Goal: Information Seeking & Learning: Understand process/instructions

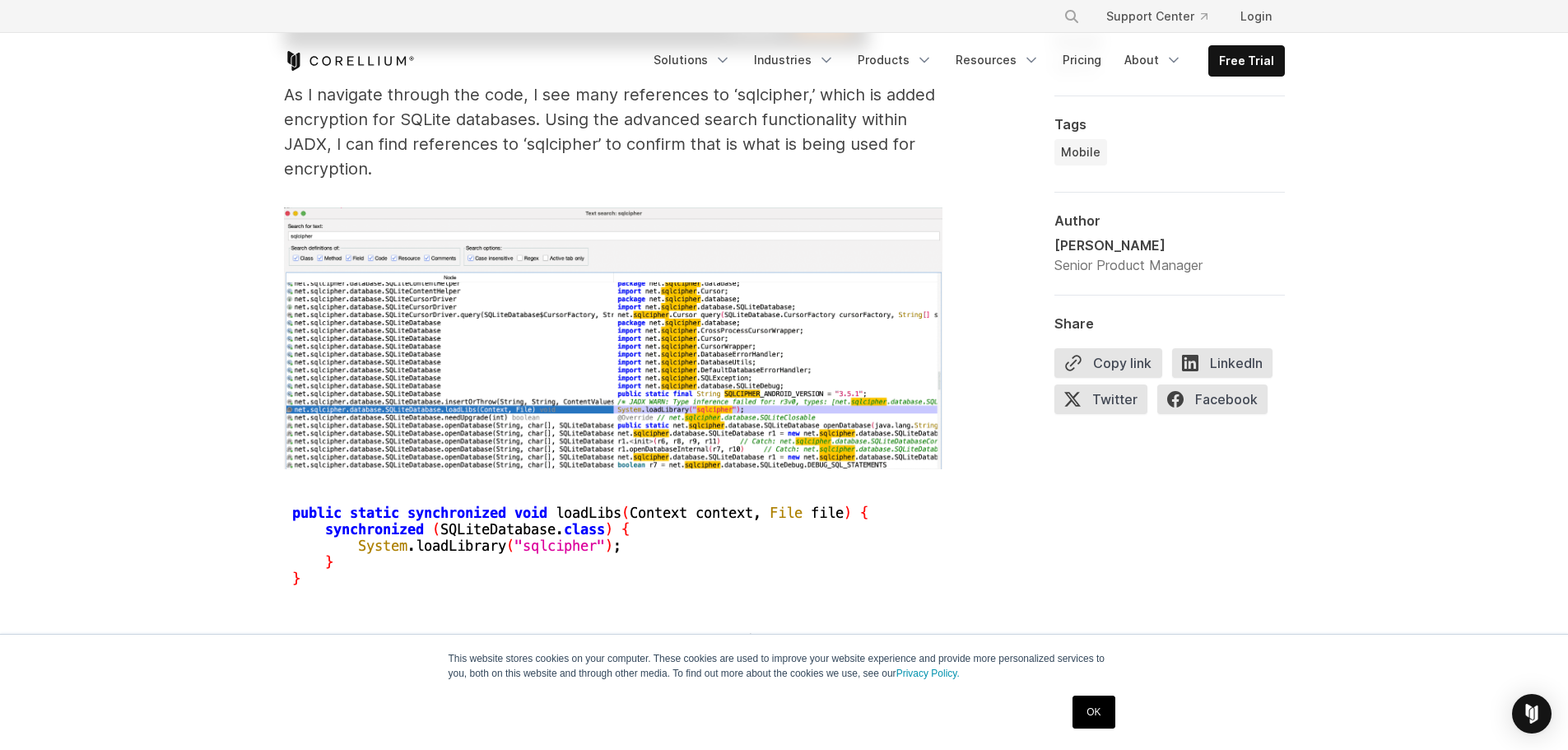
scroll to position [6211, 0]
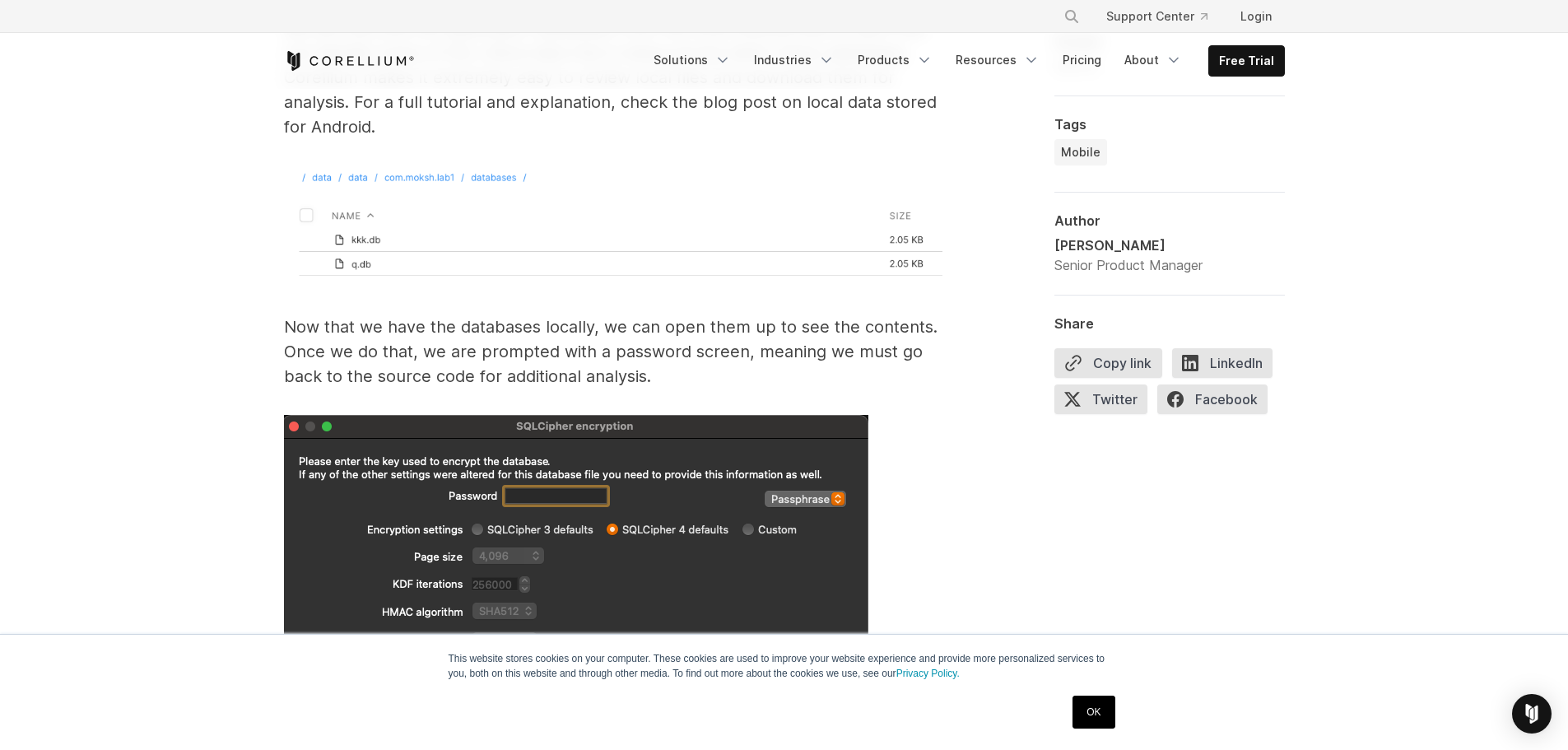
click at [360, 352] on p "Now that we have the databases locally, we can open them up to see the contents…" at bounding box center [614, 352] width 658 height 74
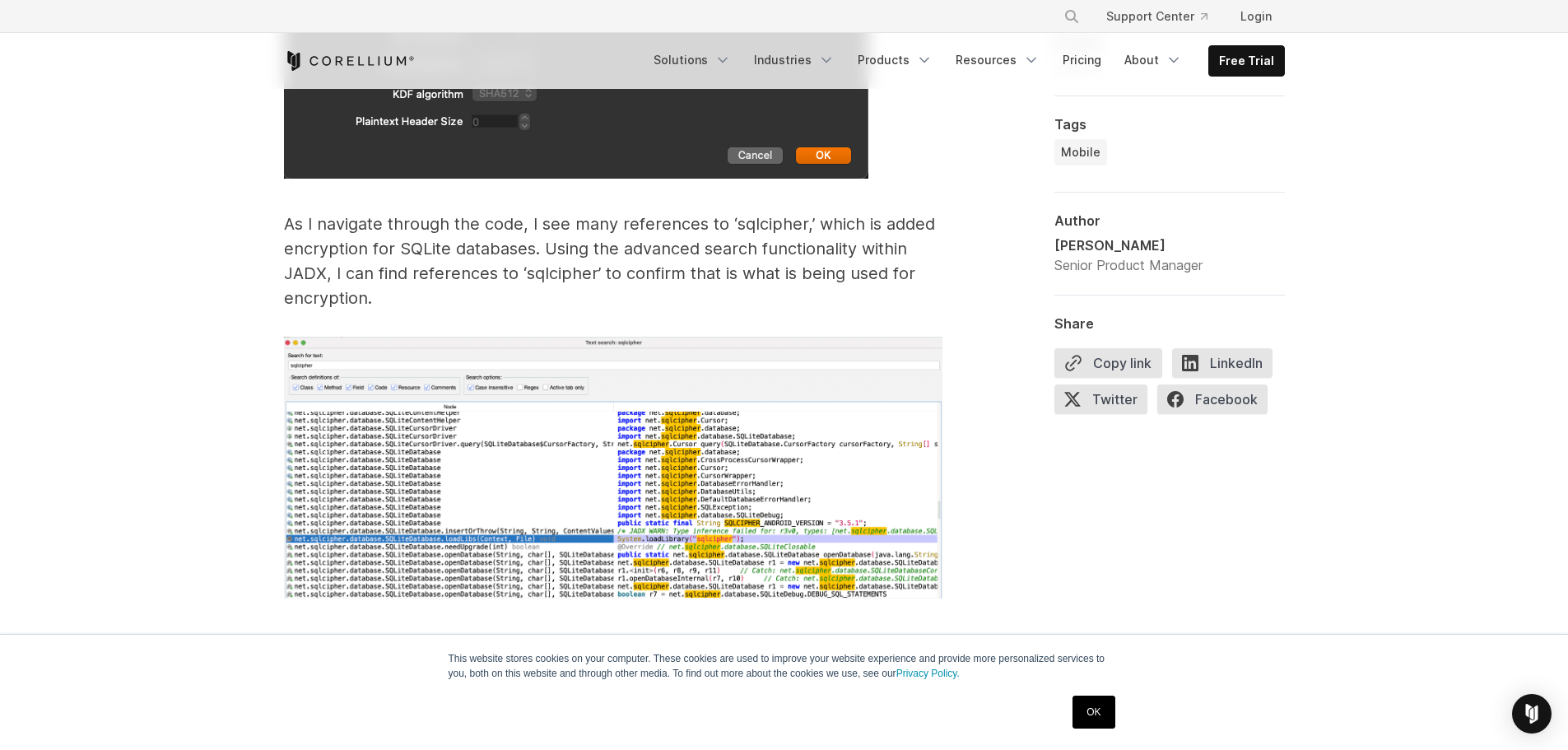
scroll to position [6952, 0]
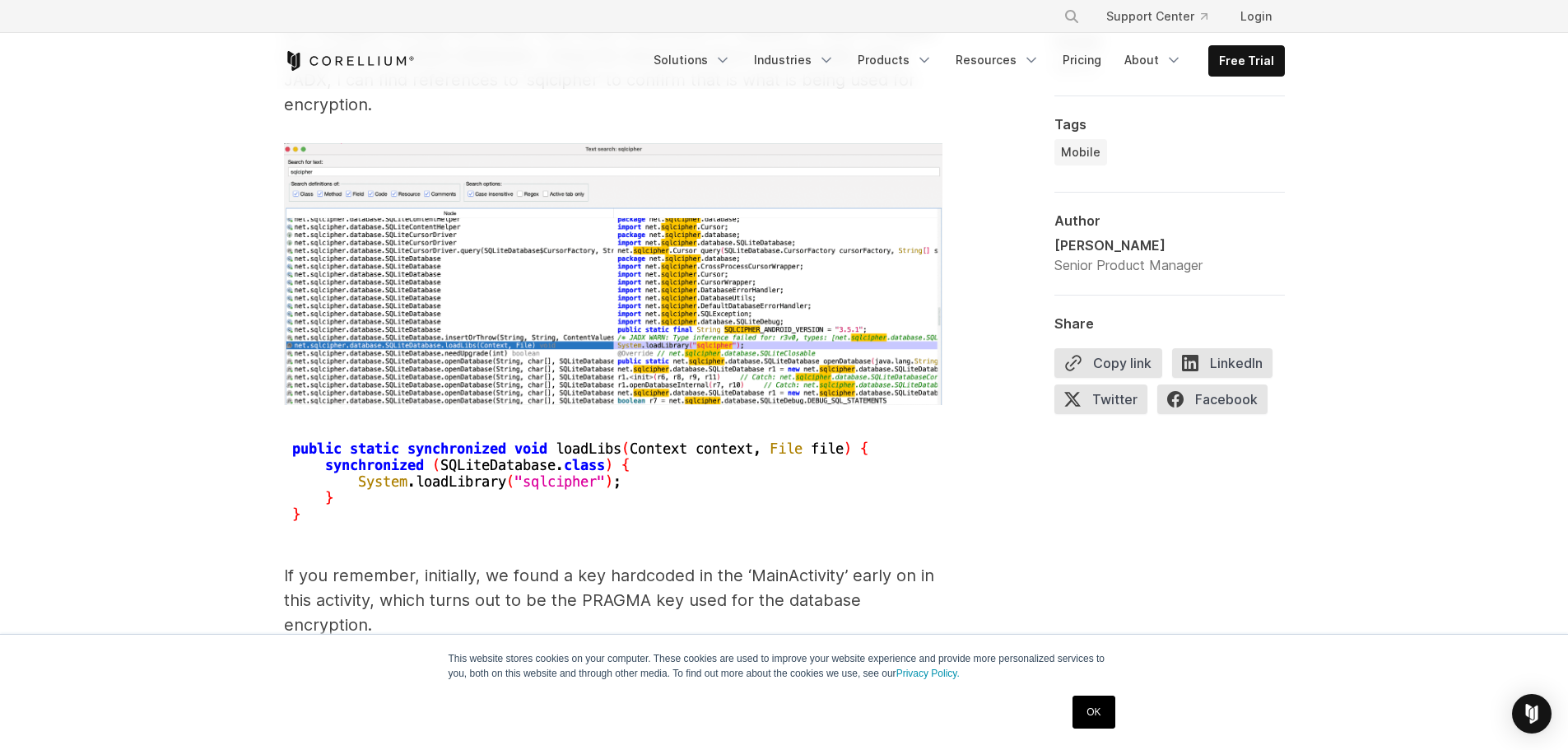
drag, startPoint x: 1101, startPoint y: 712, endPoint x: 1063, endPoint y: 719, distance: 38.6
click at [1103, 712] on link "OK" at bounding box center [1093, 712] width 42 height 33
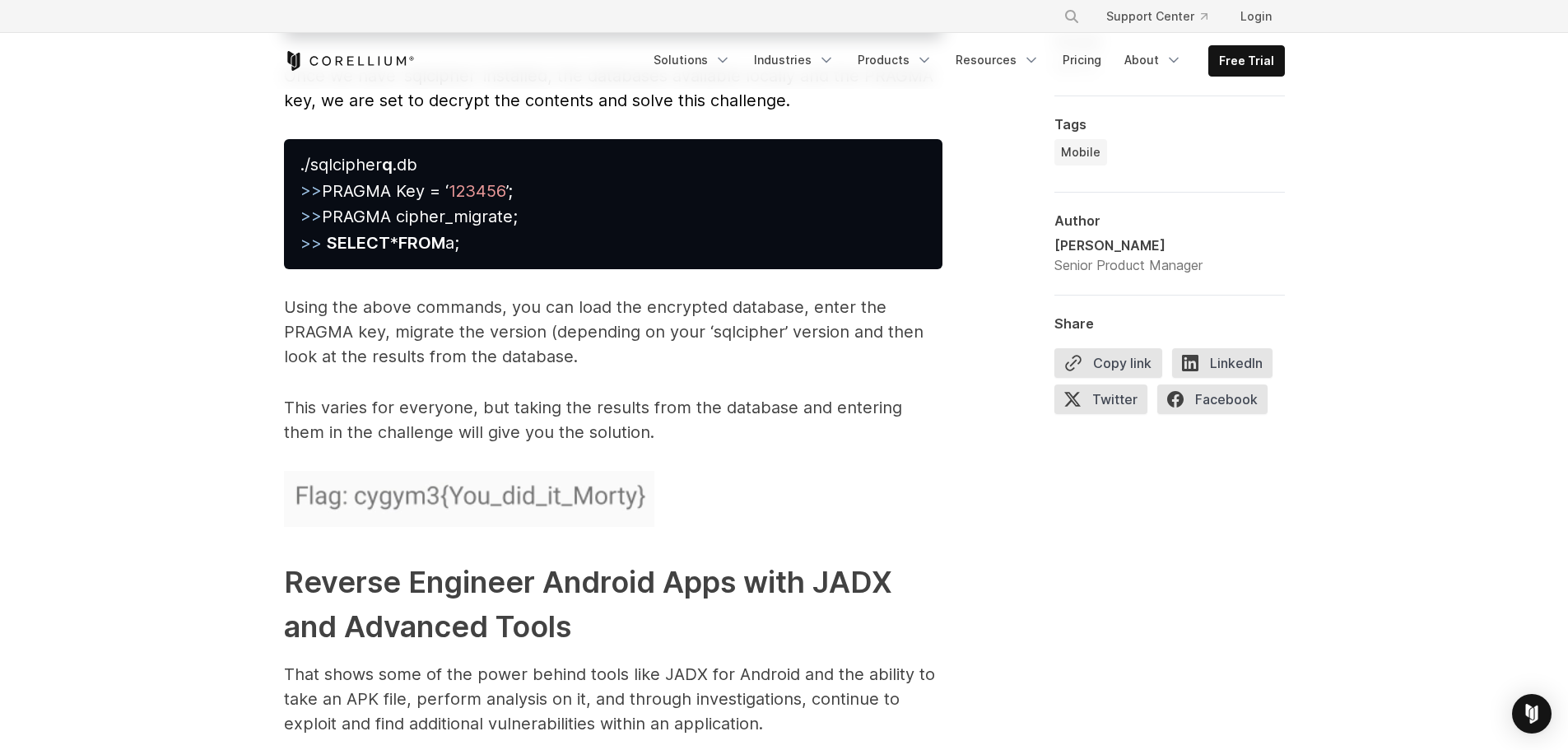
scroll to position [7446, 0]
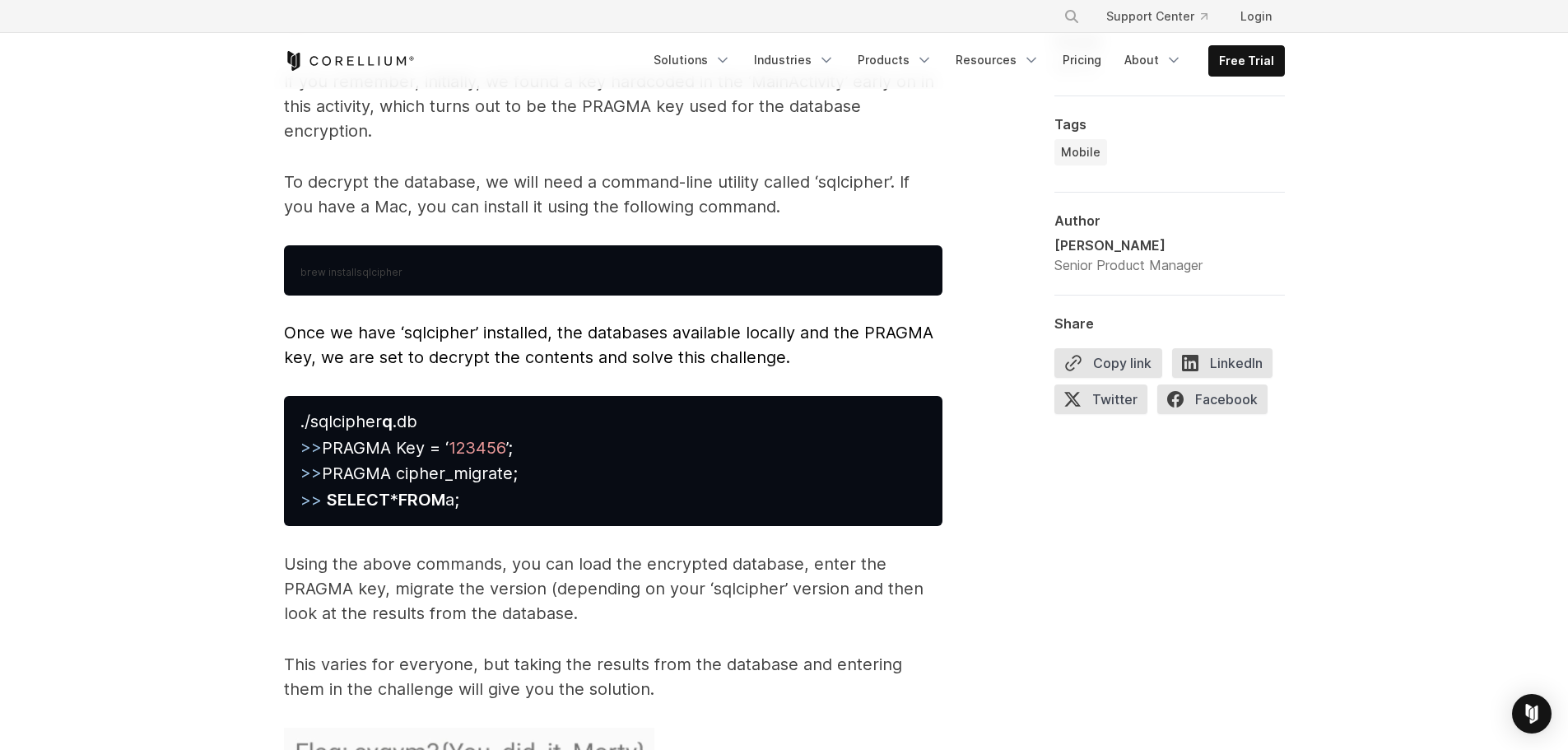
drag, startPoint x: 537, startPoint y: 451, endPoint x: 513, endPoint y: 439, distance: 26.8
click at [513, 439] on pre "./sqlcipher q .db >> PRAGMA Key = ‘ 123456 ’; >> PRAGMA cipher_migrate; >> SELE…" at bounding box center [614, 462] width 658 height 131
drag, startPoint x: 465, startPoint y: 439, endPoint x: 577, endPoint y: 475, distance: 117.6
click at [574, 474] on pre "./sqlcipher q .db >> PRAGMA Key = ‘ 123456 ’; >> PRAGMA cipher_migrate; >> SELE…" at bounding box center [614, 462] width 658 height 131
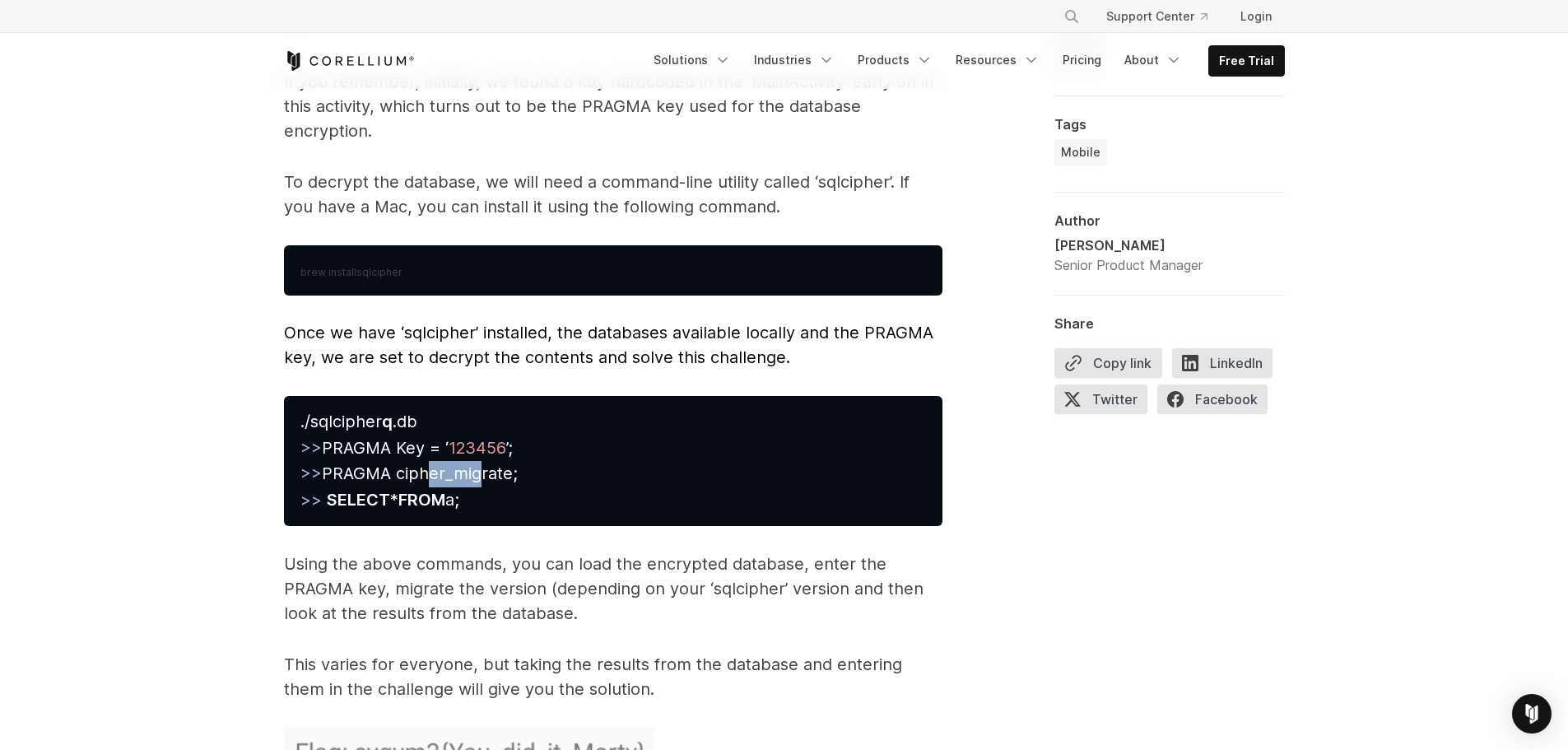
drag, startPoint x: 481, startPoint y: 444, endPoint x: 423, endPoint y: 445, distance: 58.0
click at [423, 445] on span "./sqlcipher q .db >> PRAGMA Key = ‘ 123456 ’; >> PRAGMA cipher_migrate; >> SELE…" at bounding box center [409, 461] width 217 height 98
click at [401, 442] on span "./sqlcipher q .db >> PRAGMA Key = ‘ 123456 ’; >> PRAGMA cipher_migrate; >> SELE…" at bounding box center [409, 461] width 217 height 98
drag, startPoint x: 352, startPoint y: 446, endPoint x: 481, endPoint y: 462, distance: 130.0
click at [481, 462] on pre "./sqlcipher q .db >> PRAGMA Key = ‘ 123456 ’; >> PRAGMA cipher_migrate; >> SELE…" at bounding box center [614, 462] width 658 height 131
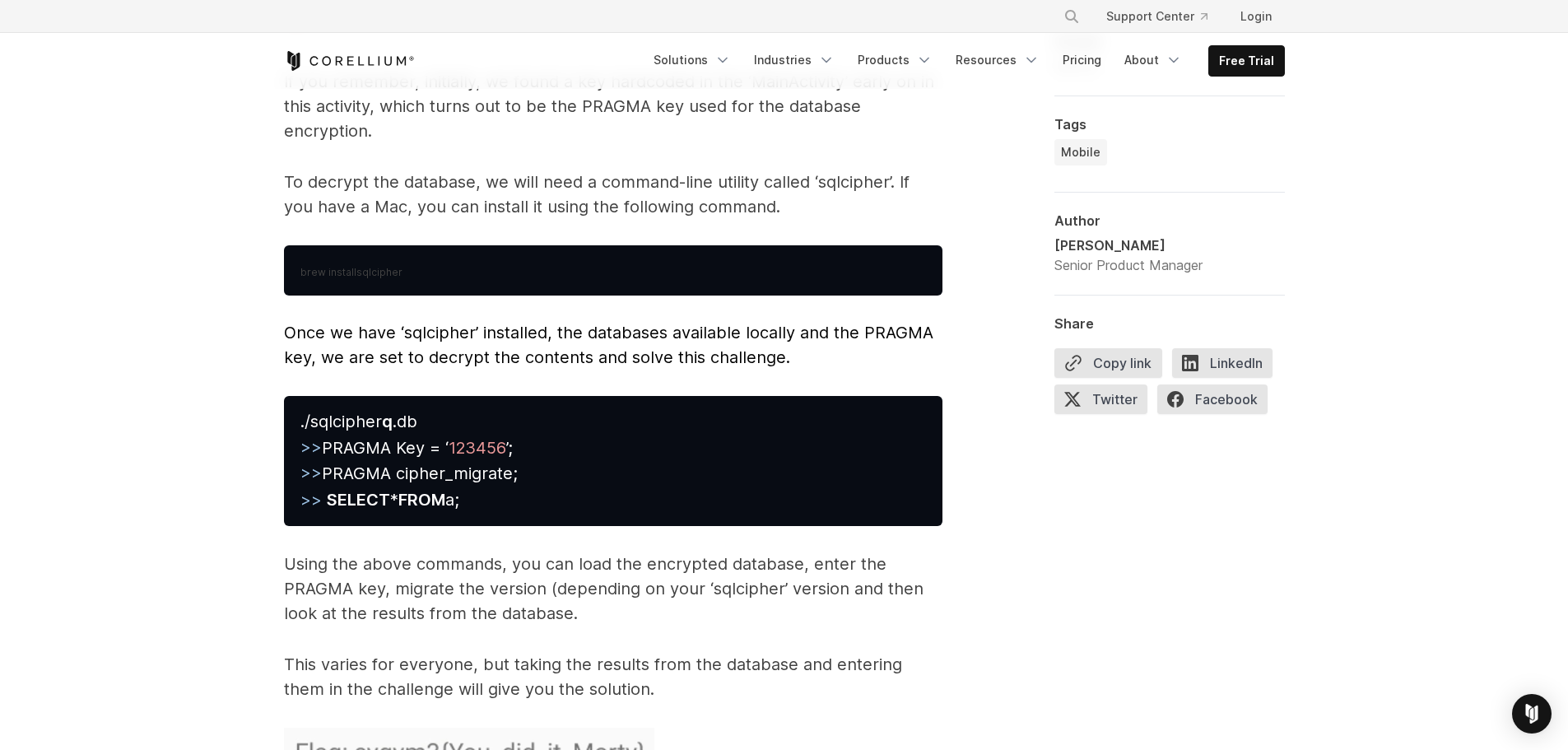
click at [461, 476] on span "./sqlcipher q .db >> PRAGMA Key = ‘ 123456 ’; >> PRAGMA cipher_migrate; >> SELE…" at bounding box center [409, 461] width 217 height 98
click at [445, 490] on strong "FROM" at bounding box center [422, 500] width 47 height 19
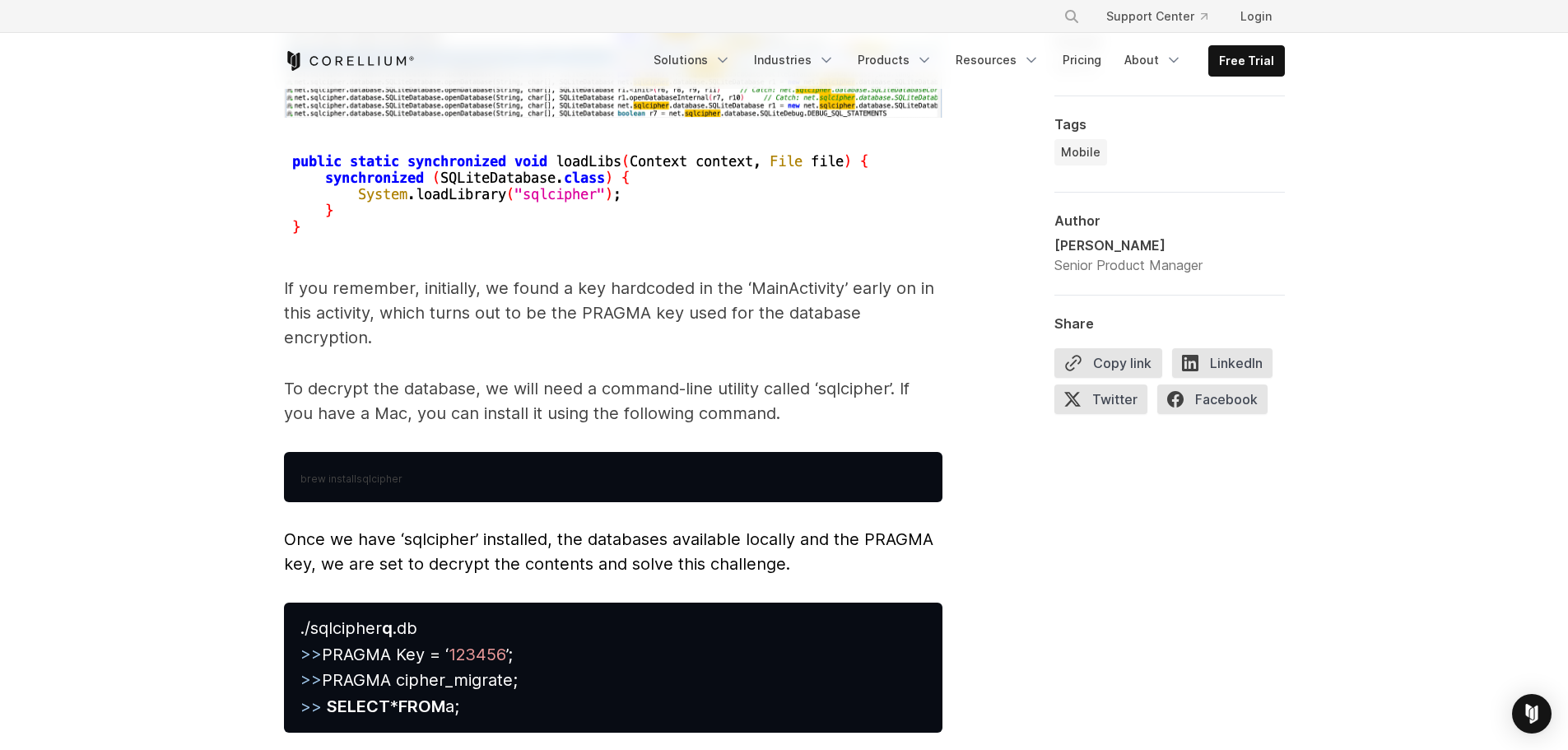
scroll to position [7199, 0]
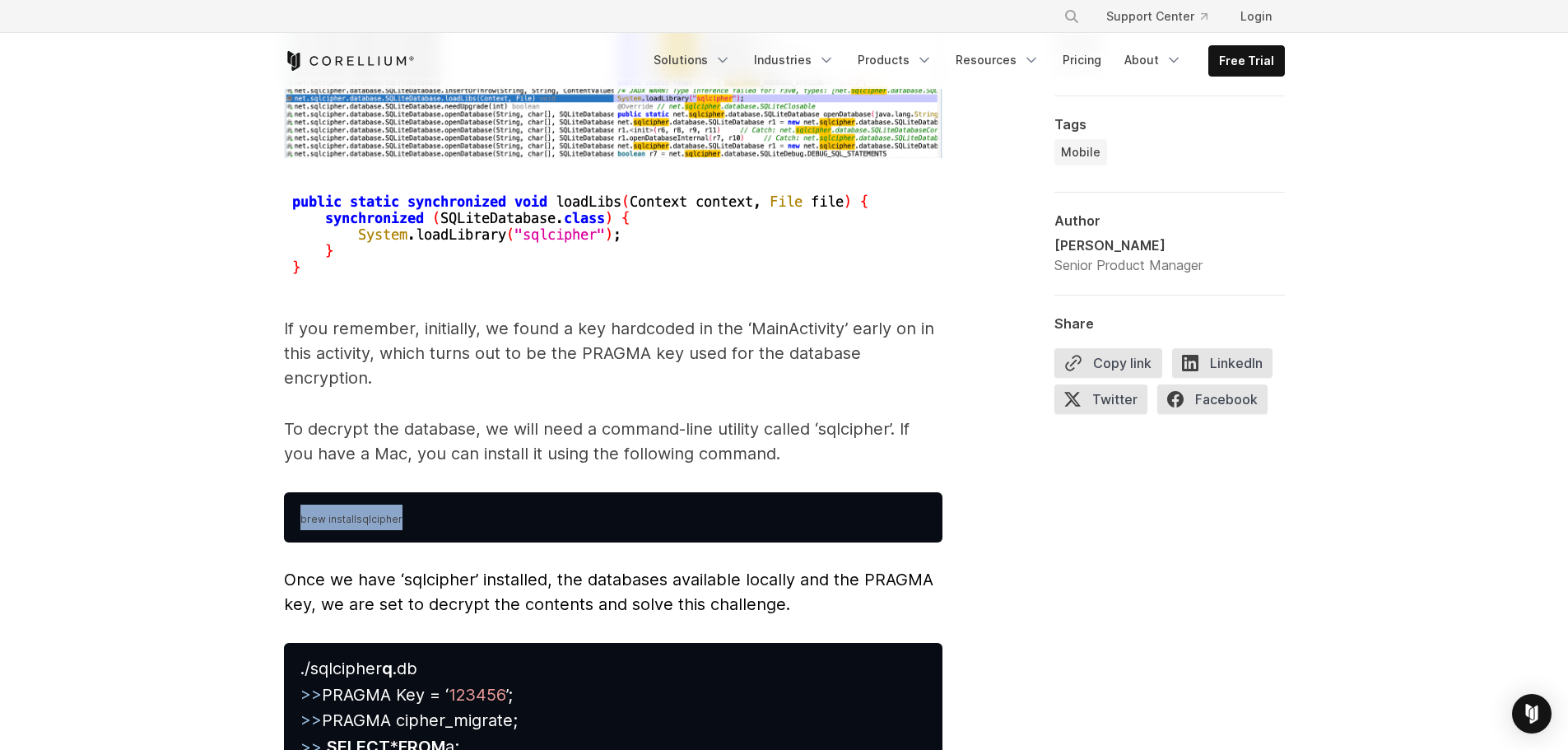
drag, startPoint x: 349, startPoint y: 500, endPoint x: 282, endPoint y: 498, distance: 67.0
drag, startPoint x: 381, startPoint y: 499, endPoint x: 471, endPoint y: 512, distance: 90.9
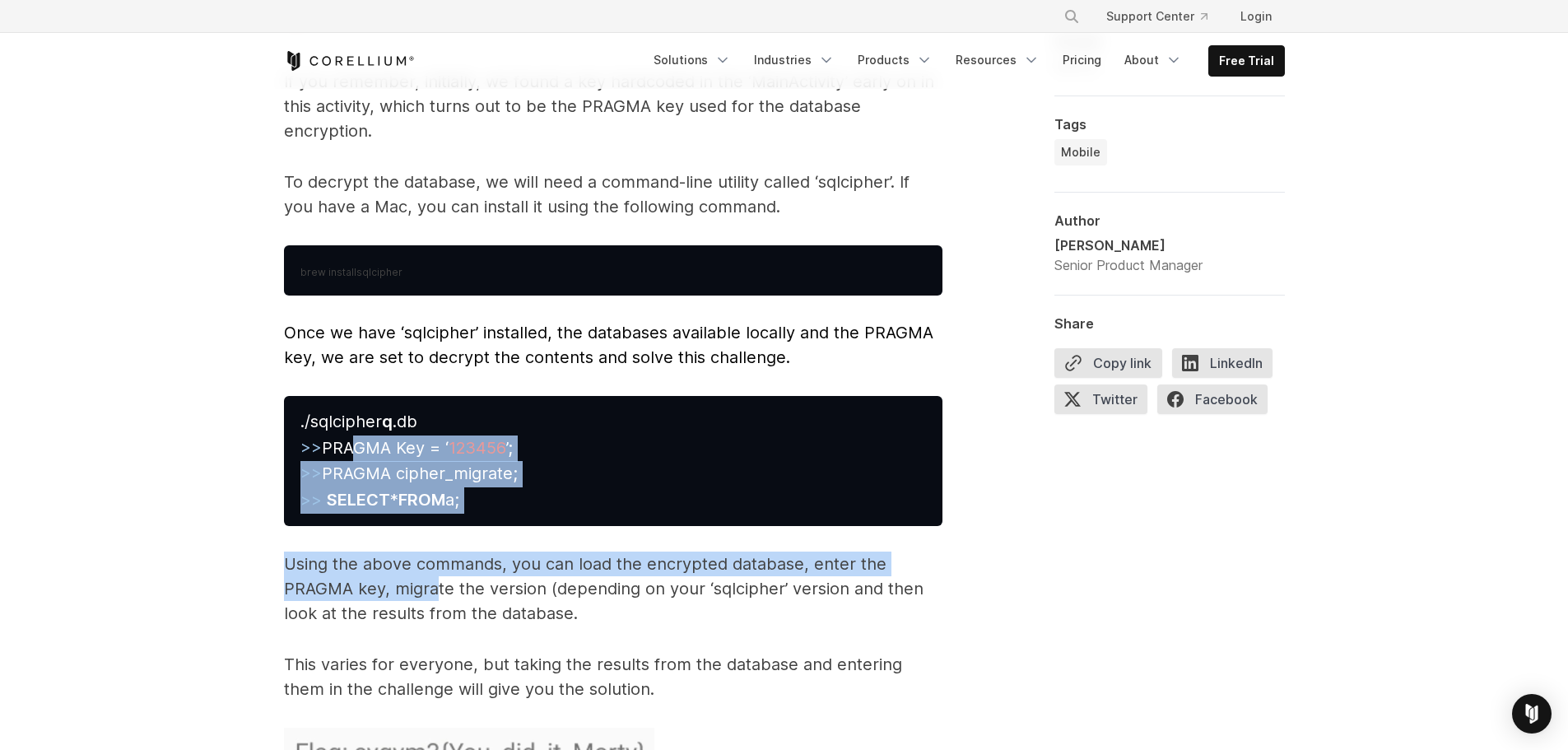
drag, startPoint x: 349, startPoint y: 441, endPoint x: 433, endPoint y: 550, distance: 137.6
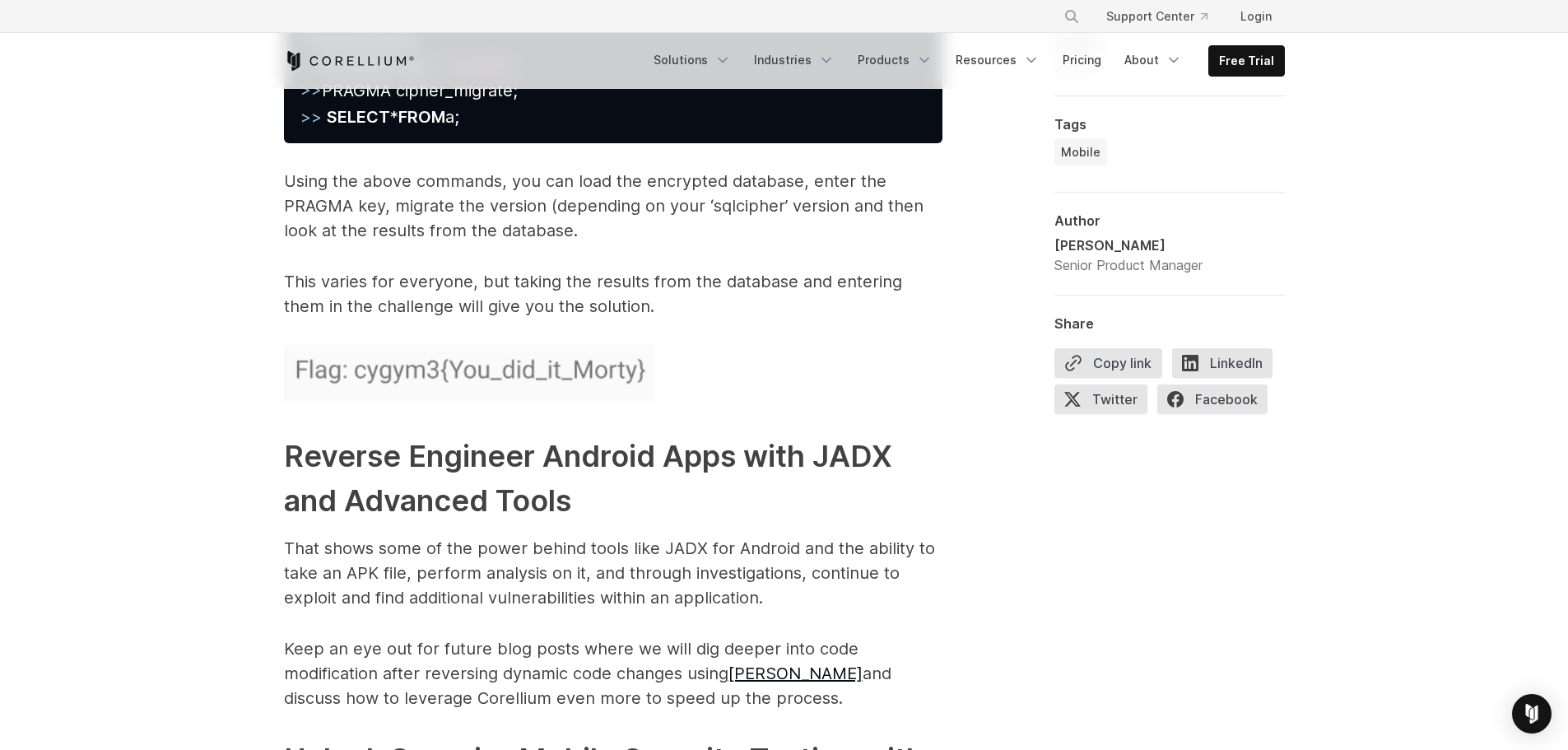
scroll to position [7857, 0]
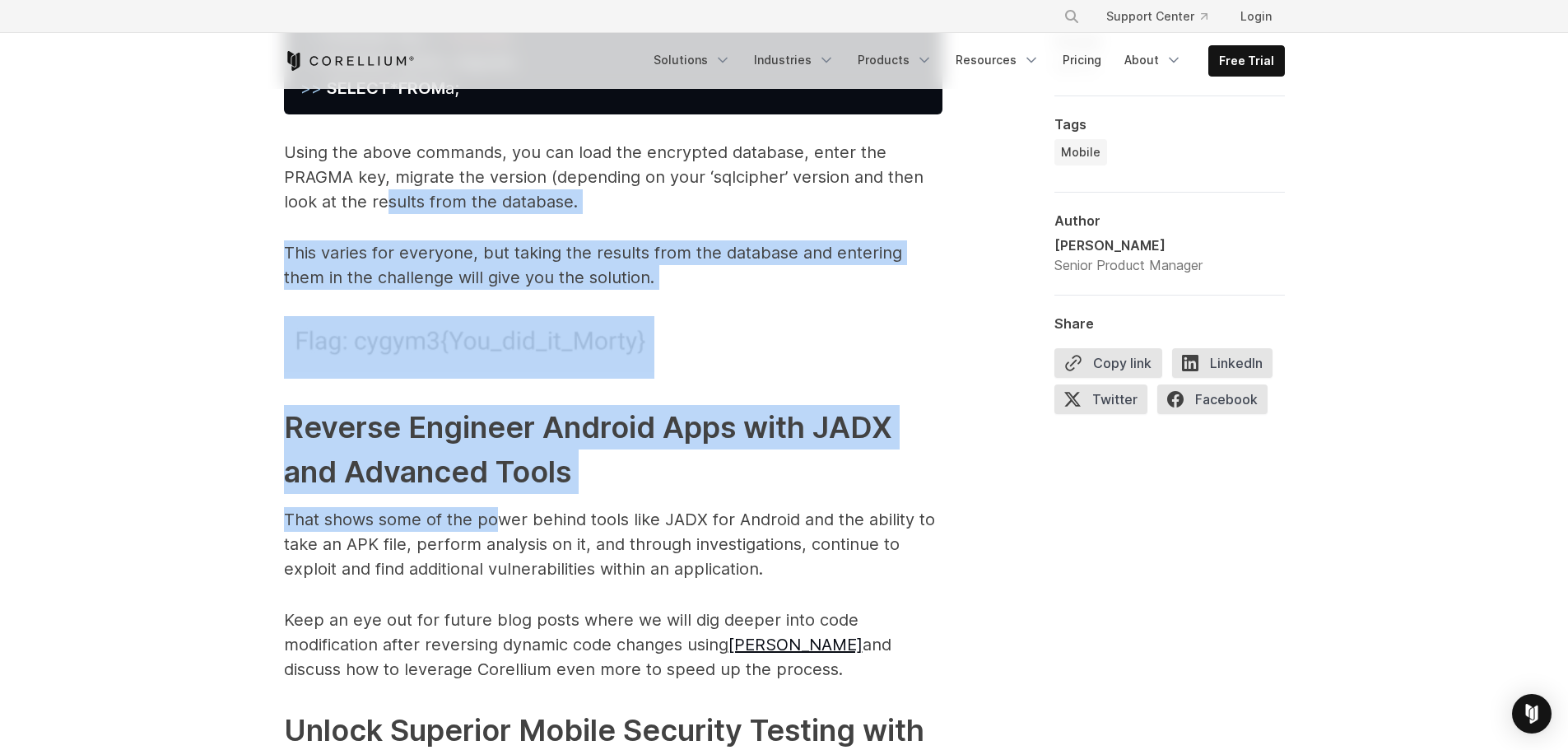
drag, startPoint x: 429, startPoint y: 222, endPoint x: 508, endPoint y: 519, distance: 307.3
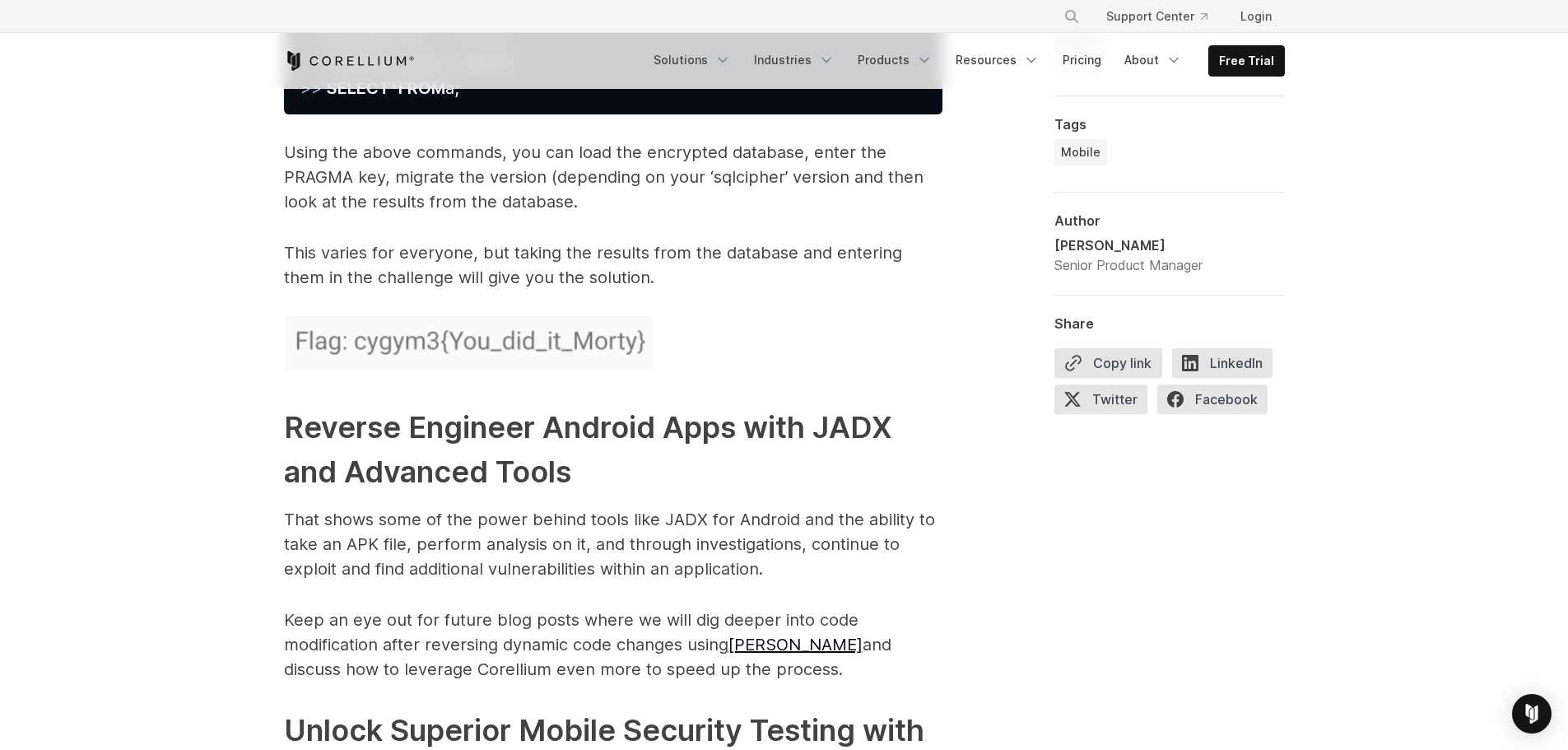
click at [540, 527] on p "That shows some of the power behind tools like JADX for Android and the ability…" at bounding box center [614, 544] width 658 height 74
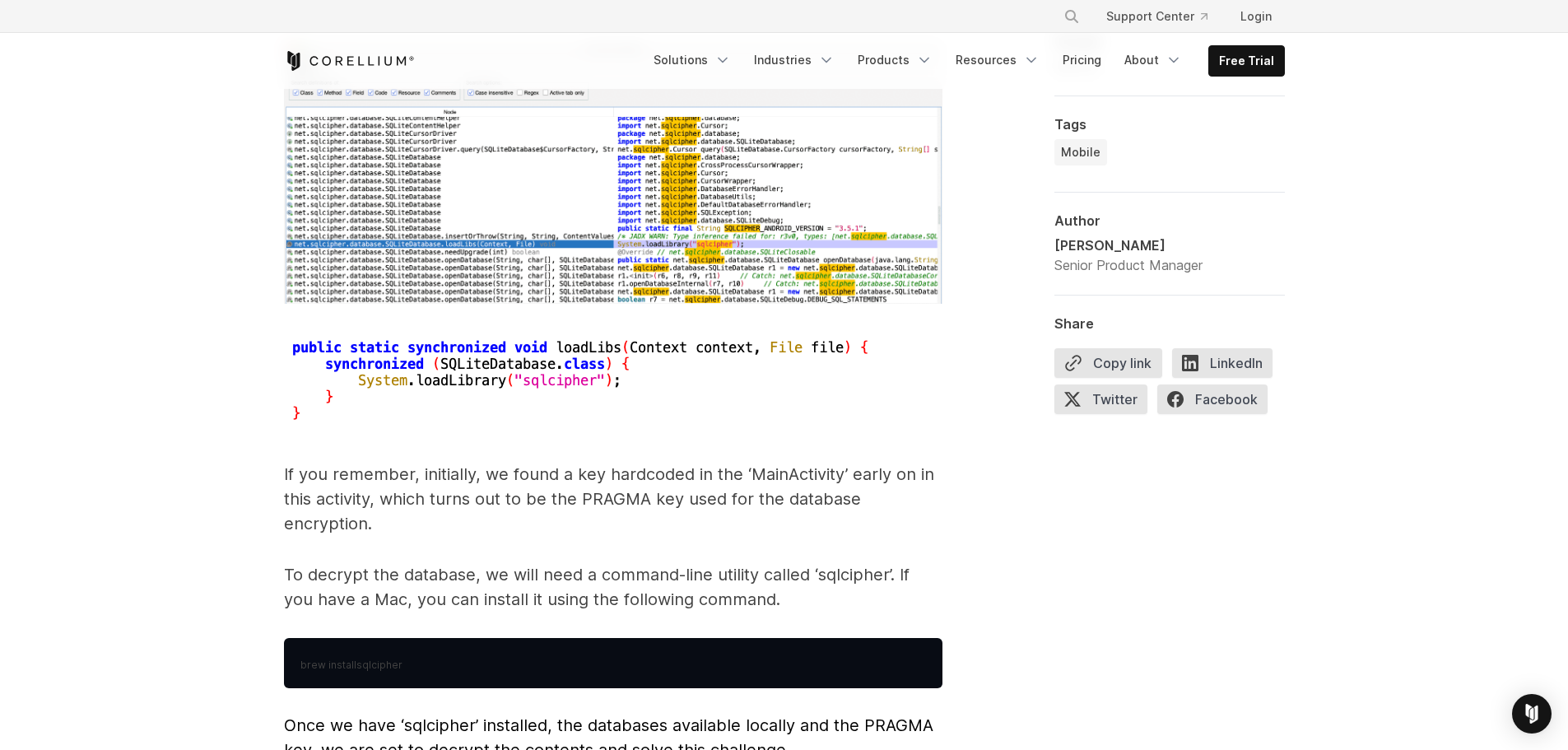
scroll to position [6787, 0]
